Goal: Task Accomplishment & Management: Manage account settings

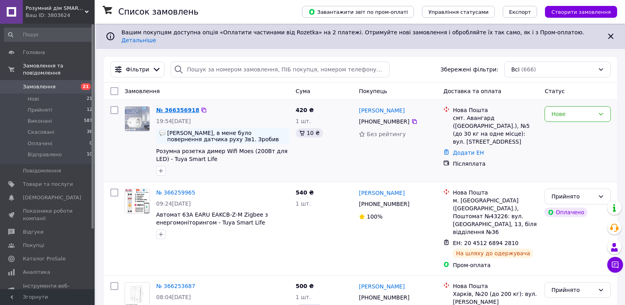
click at [164, 107] on link "№ 366356918" at bounding box center [177, 110] width 43 height 6
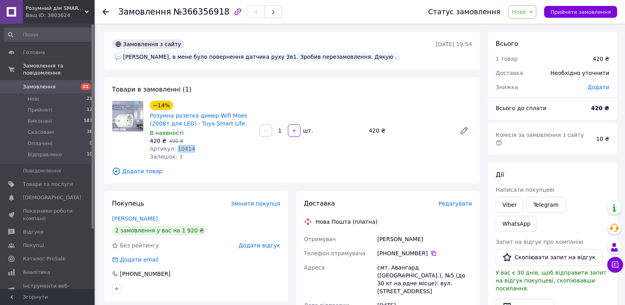
drag, startPoint x: 188, startPoint y: 137, endPoint x: 173, endPoint y: 136, distance: 15.0
click at [173, 145] on div "Артикул: 10414" at bounding box center [201, 149] width 103 height 8
copy span "10414"
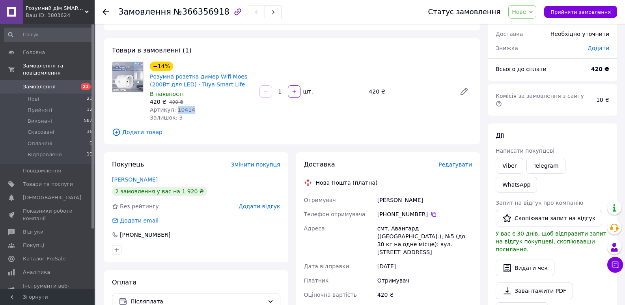
scroll to position [39, 0]
drag, startPoint x: 377, startPoint y: 186, endPoint x: 412, endPoint y: 189, distance: 35.6
click at [412, 192] on div "Музика Віктор" at bounding box center [424, 199] width 98 height 14
copy div "Музика Віктор"
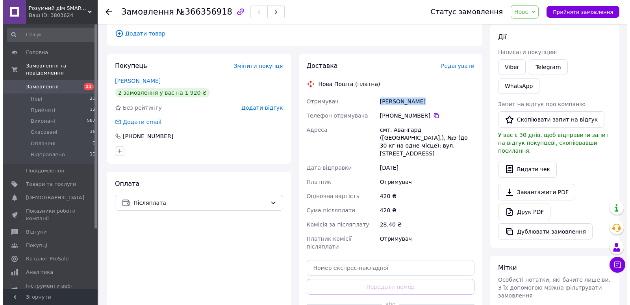
scroll to position [118, 0]
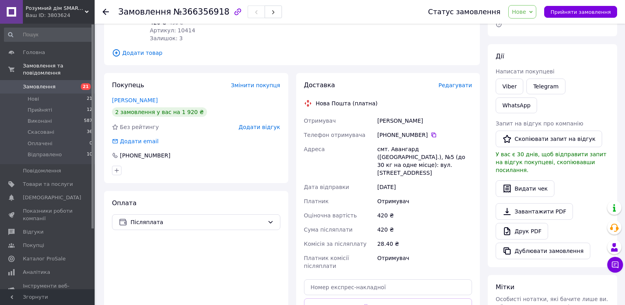
click at [446, 82] on span "Редагувати" at bounding box center [454, 85] width 33 height 6
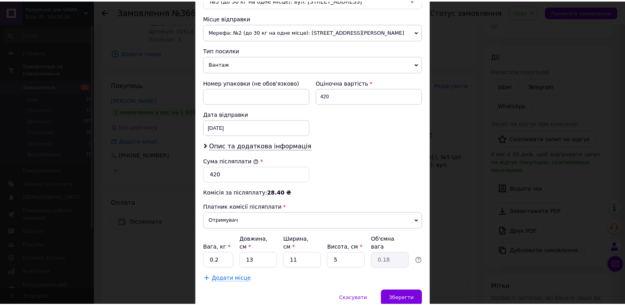
scroll to position [297, 0]
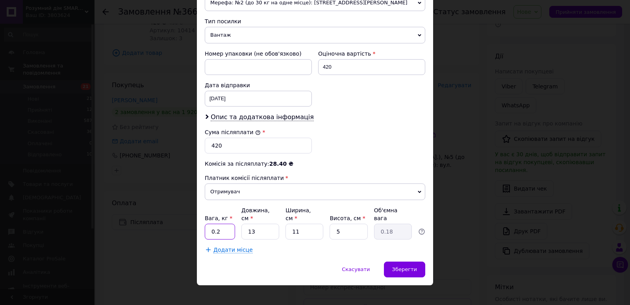
click at [226, 225] on input "0.2" at bounding box center [220, 231] width 30 height 16
type input "0.5"
click at [405, 261] on div "Зберегти" at bounding box center [404, 269] width 41 height 16
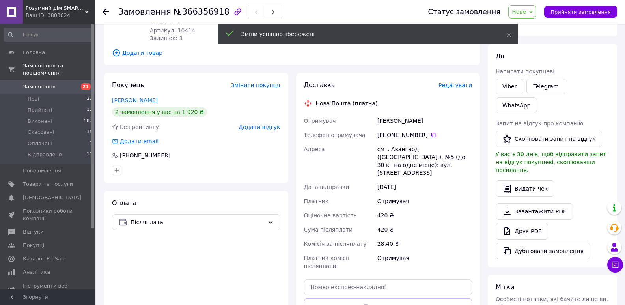
scroll to position [266, 0]
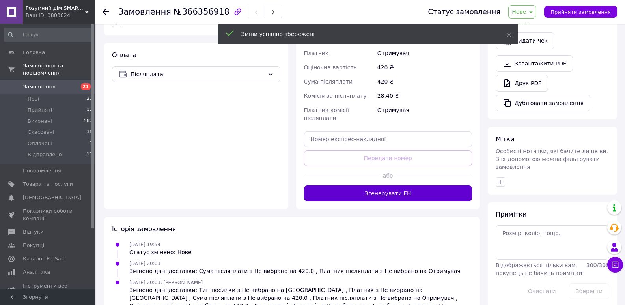
click at [388, 185] on button "Згенерувати ЕН" at bounding box center [388, 193] width 168 height 16
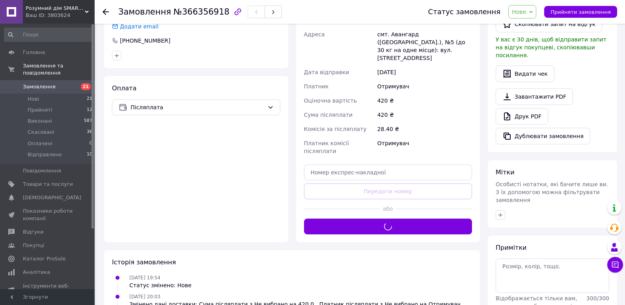
scroll to position [187, 0]
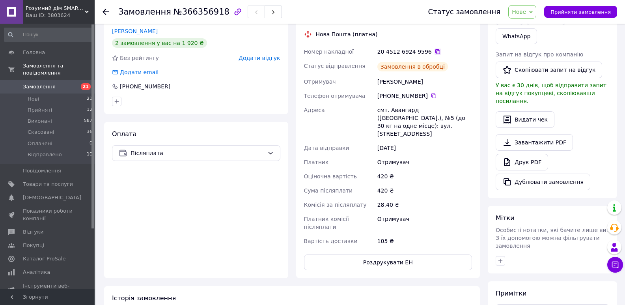
click at [434, 48] on icon at bounding box center [437, 51] width 6 height 6
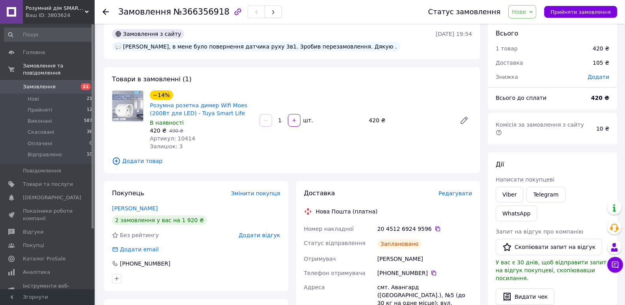
scroll to position [0, 0]
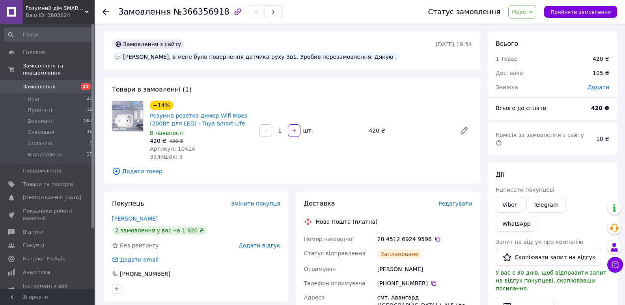
click at [48, 83] on span "Замовлення" at bounding box center [39, 86] width 33 height 7
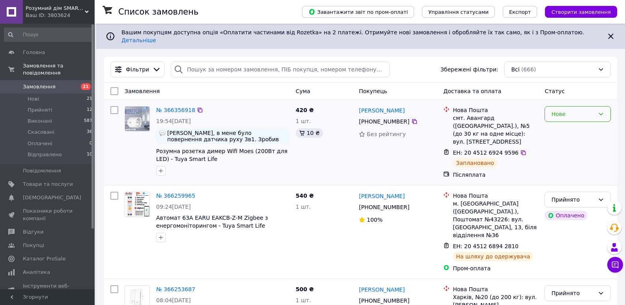
click at [568, 110] on div "Нове" at bounding box center [572, 114] width 43 height 9
click at [575, 121] on li "Прийнято" at bounding box center [577, 125] width 65 height 14
click at [171, 107] on link "№ 366356918" at bounding box center [175, 110] width 39 height 6
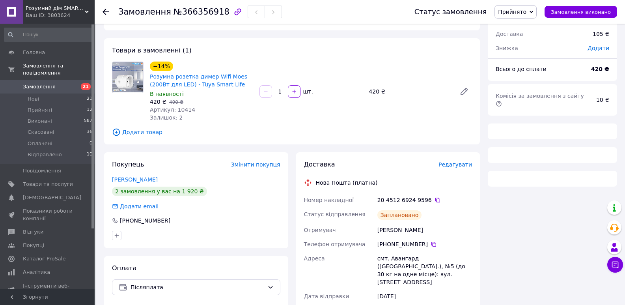
scroll to position [158, 0]
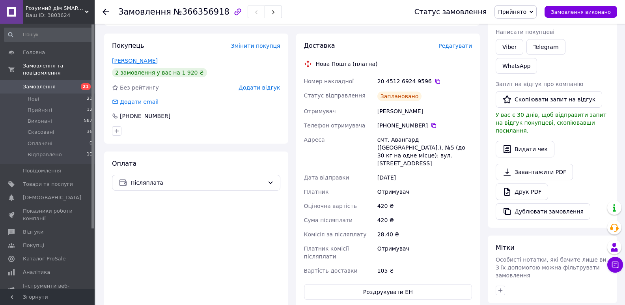
click at [136, 58] on link "Музика Віктор" at bounding box center [135, 61] width 46 height 6
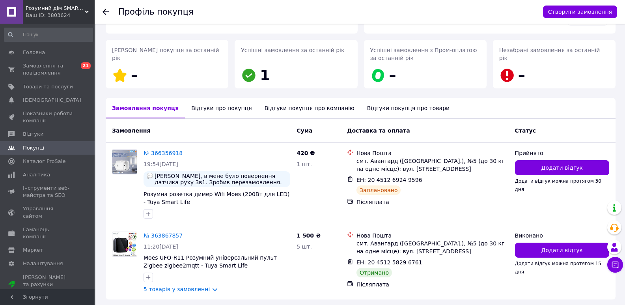
scroll to position [134, 0]
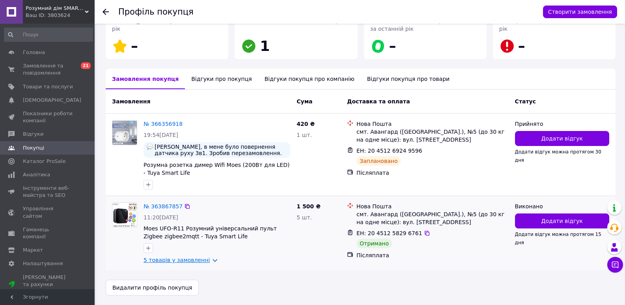
click at [154, 262] on link "5 товарів у замовленні" at bounding box center [176, 260] width 66 height 6
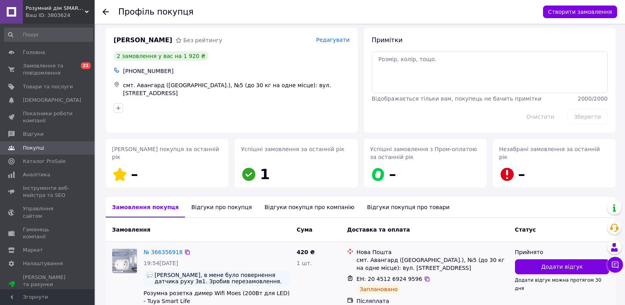
scroll to position [39, 0]
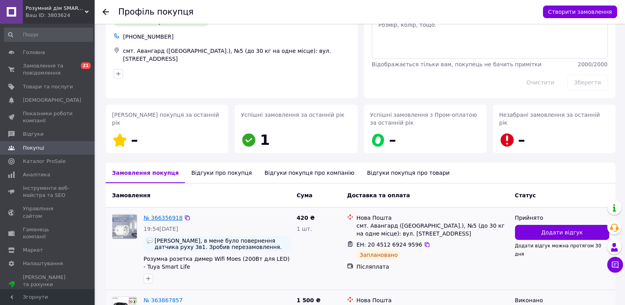
click at [151, 218] on link "№ 366356918" at bounding box center [162, 217] width 39 height 6
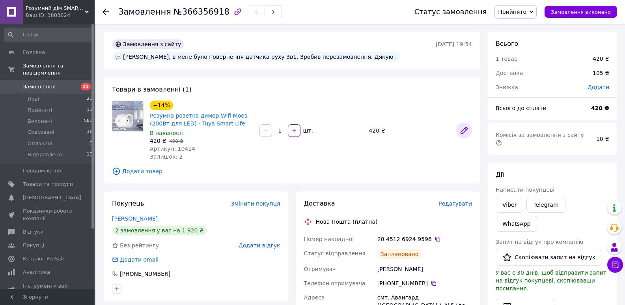
click at [464, 126] on icon at bounding box center [463, 130] width 9 height 9
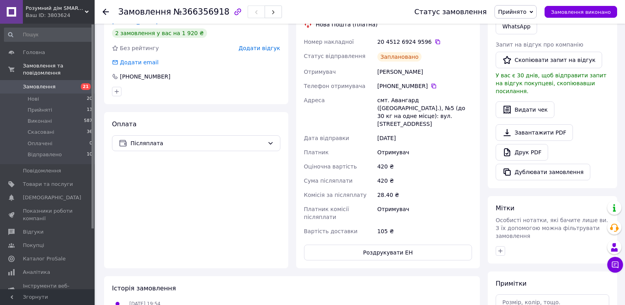
scroll to position [39, 0]
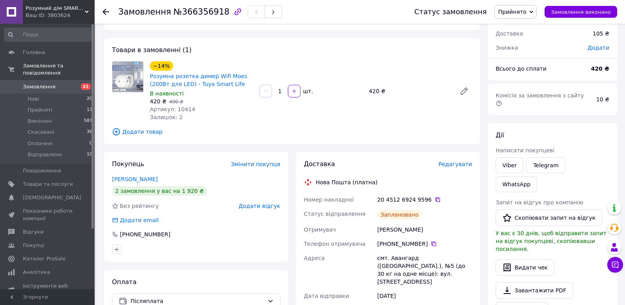
click at [598, 46] on span "Додати" at bounding box center [598, 48] width 22 height 6
click at [553, 78] on input "text" at bounding box center [543, 80] width 46 height 16
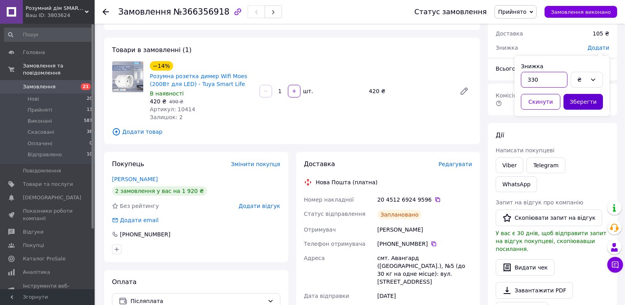
type input "330"
click at [591, 102] on button "Зберегти" at bounding box center [582, 102] width 39 height 16
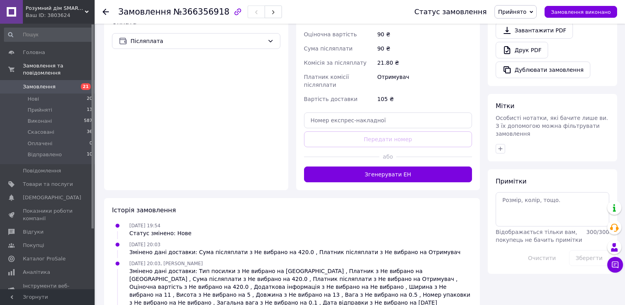
scroll to position [315, 0]
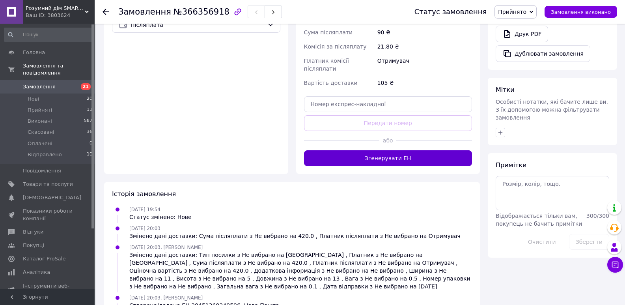
click at [391, 150] on button "Згенерувати ЕН" at bounding box center [388, 158] width 168 height 16
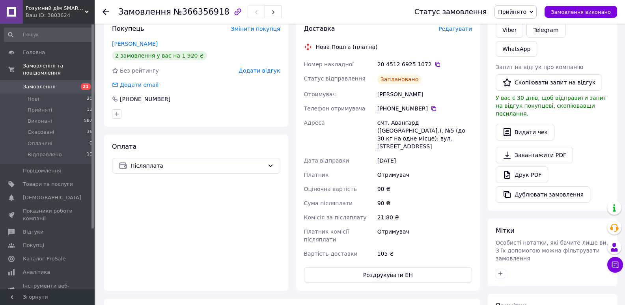
scroll to position [158, 0]
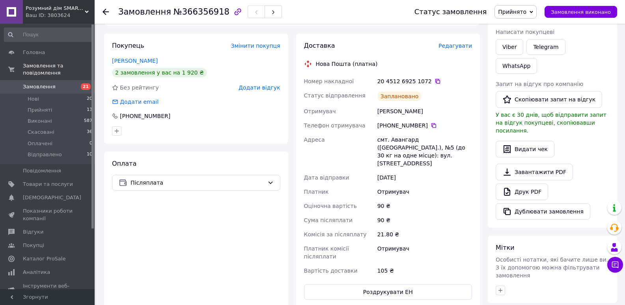
click at [435, 79] on icon at bounding box center [437, 81] width 5 height 5
click at [23, 83] on span "Замовлення" at bounding box center [39, 86] width 33 height 7
